Goal: Information Seeking & Learning: Learn about a topic

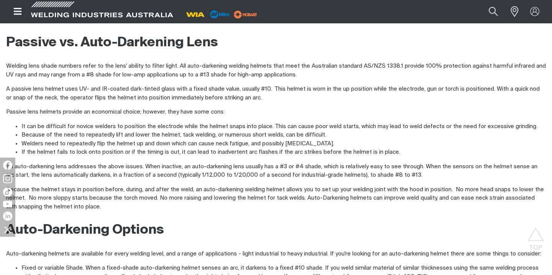
scroll to position [436, 0]
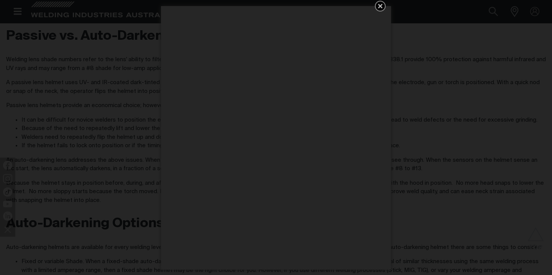
click at [410, 77] on div "Get 5 WIA Welding Guides Free!" at bounding box center [276, 137] width 552 height 275
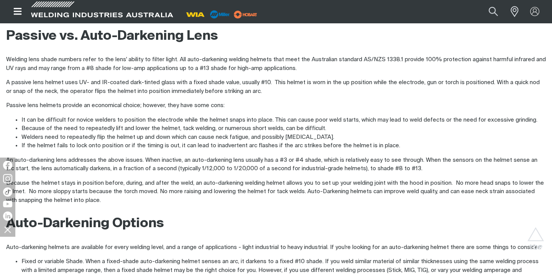
click at [359, 91] on p "A passive lens helmet uses UV- and IR-coated dark-tinted glass with a fixed sha…" at bounding box center [275, 87] width 539 height 17
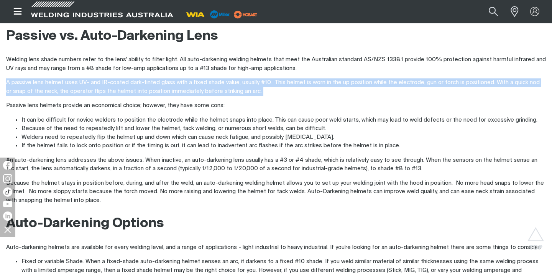
click at [338, 90] on p "A passive lens helmet uses UV- and IR-coated dark-tinted glass with a fixed sha…" at bounding box center [275, 87] width 539 height 17
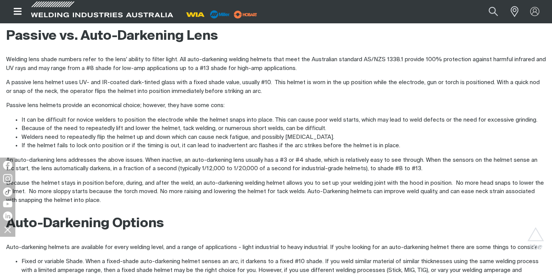
click at [298, 91] on p "A passive lens helmet uses UV- and IR-coated dark-tinted glass with a fixed sha…" at bounding box center [275, 87] width 539 height 17
click at [267, 91] on p "A passive lens helmet uses UV- and IR-coated dark-tinted glass with a fixed sha…" at bounding box center [275, 87] width 539 height 17
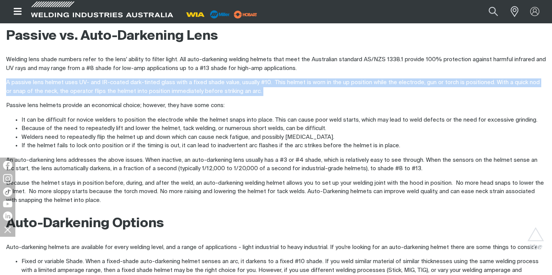
click at [267, 91] on p "A passive lens helmet uses UV- and IR-coated dark-tinted glass with a fixed sha…" at bounding box center [275, 87] width 539 height 17
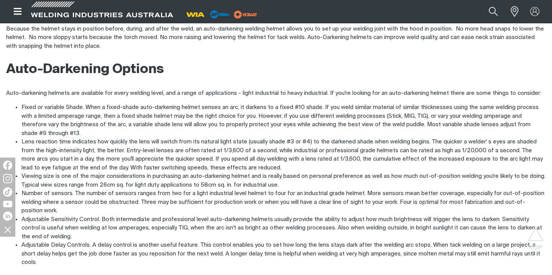
scroll to position [591, 0]
click at [264, 74] on h2 "Auto-Darkening Options" at bounding box center [275, 69] width 539 height 17
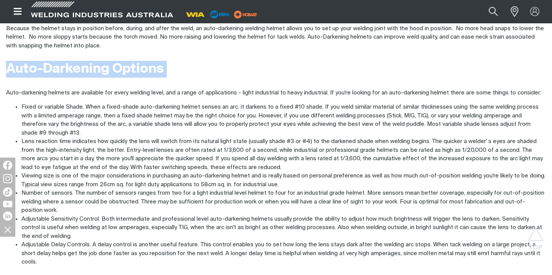
click at [264, 74] on h2 "Auto-Darkening Options" at bounding box center [275, 69] width 539 height 17
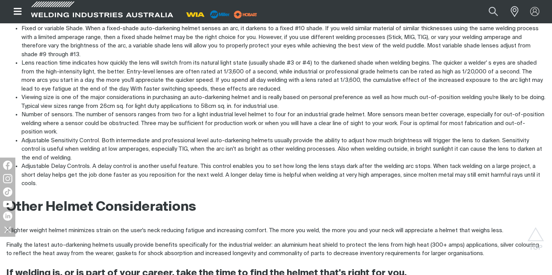
scroll to position [592, 0]
